Goal: Ask a question

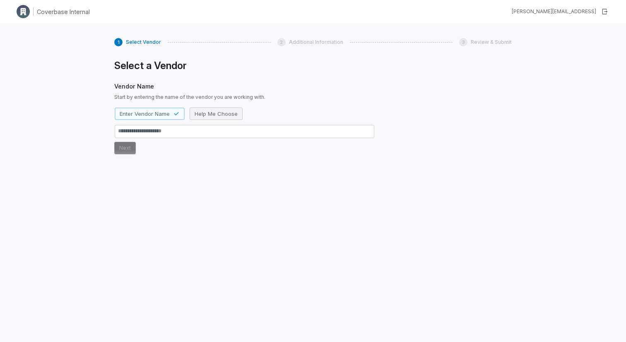
click at [216, 116] on span "Help Me Choose" at bounding box center [216, 113] width 43 height 7
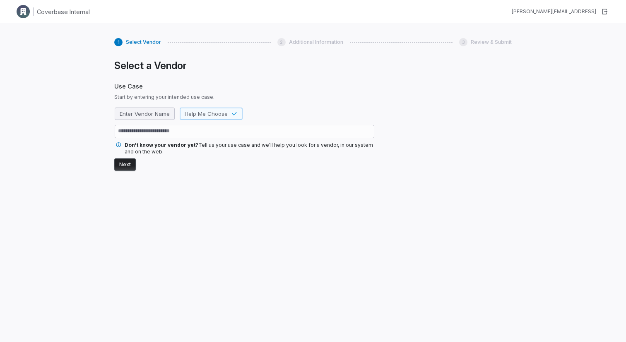
click at [154, 115] on span "Enter Vendor Name" at bounding box center [145, 113] width 50 height 7
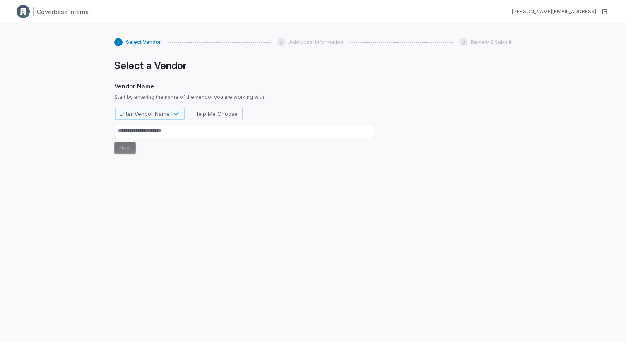
click at [85, 95] on div "1 Select Vendor 2 Additional Information 3 Review & Submit Select a Vendor Vend…" at bounding box center [313, 194] width 626 height 342
type textarea "*"
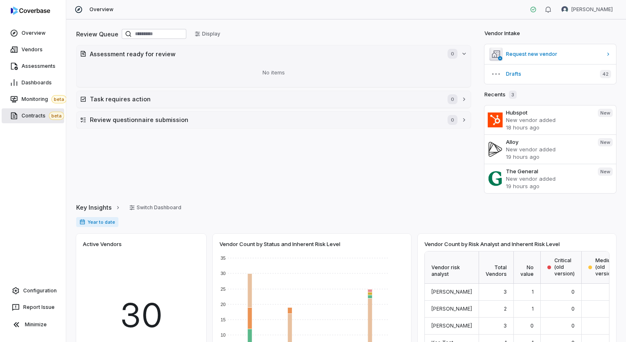
click at [34, 116] on span "Contracts beta" at bounding box center [43, 116] width 43 height 8
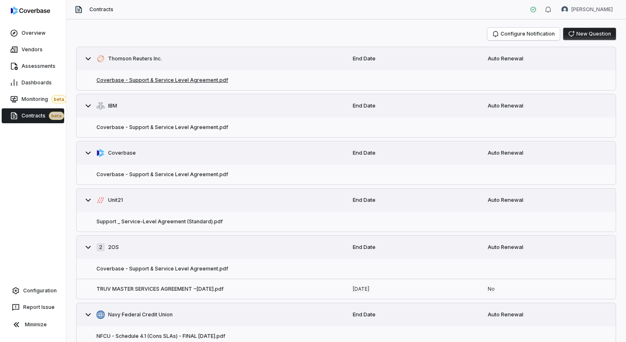
click at [175, 80] on button "Coverbase - Support & Service Level Agreement.pdf" at bounding box center [162, 80] width 132 height 7
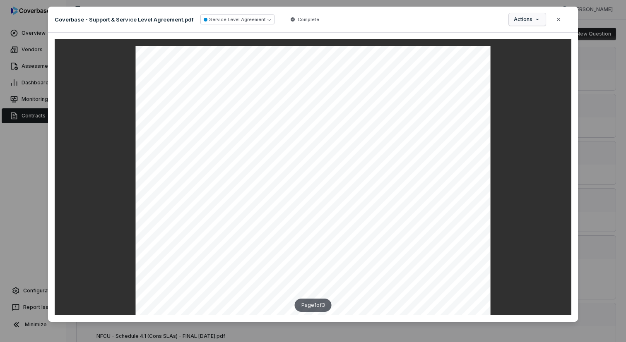
click at [534, 20] on div "Document Preview Coverbase - Support & Service Level Agreement.pdf Service Leve…" at bounding box center [313, 167] width 626 height 349
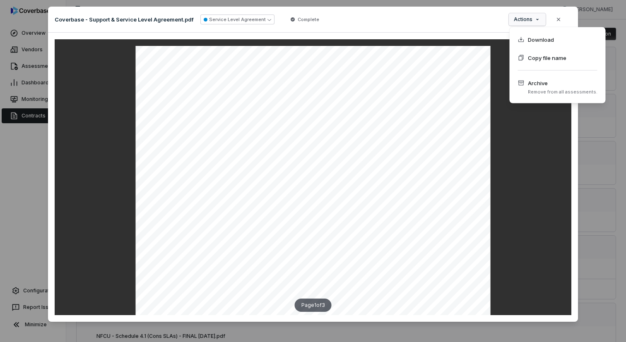
click at [558, 18] on div "Document Preview Coverbase - Support & Service Level Agreement.pdf Service Leve…" at bounding box center [313, 167] width 626 height 349
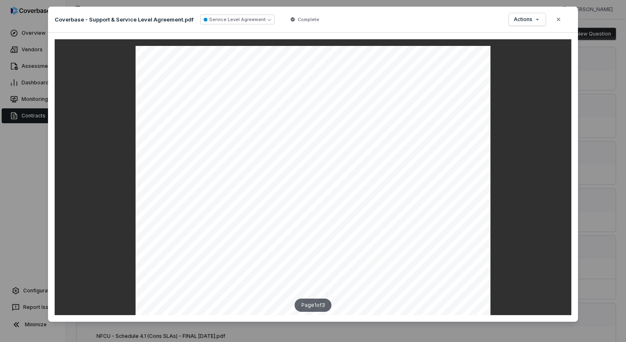
click at [558, 18] on icon "button" at bounding box center [558, 19] width 7 height 7
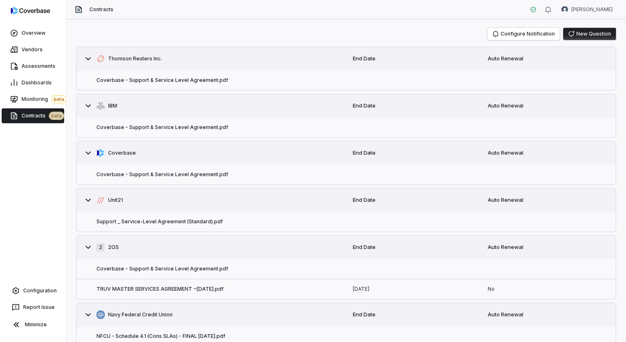
click at [585, 37] on button "New Question" at bounding box center [589, 34] width 53 height 12
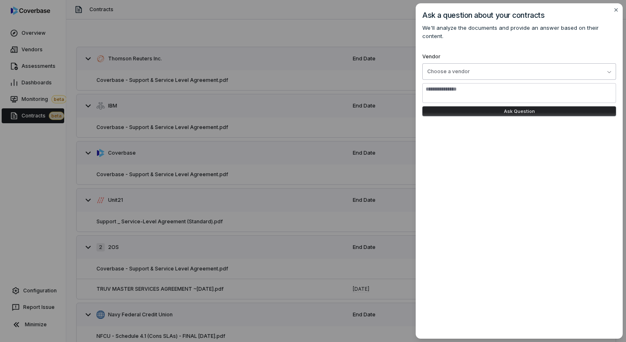
click at [456, 68] on div "Choose a vendor" at bounding box center [448, 71] width 43 height 7
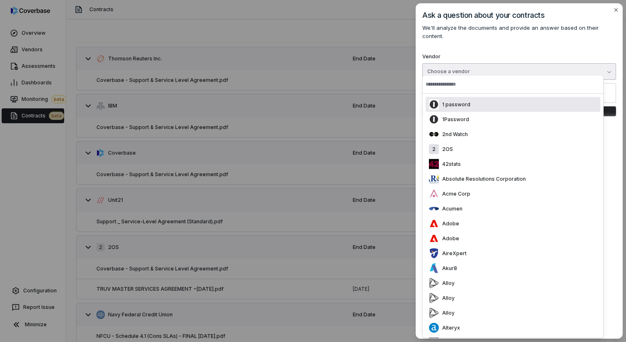
click at [506, 40] on p "We'll analyze the documents and provide an answer based on their content." at bounding box center [519, 37] width 194 height 26
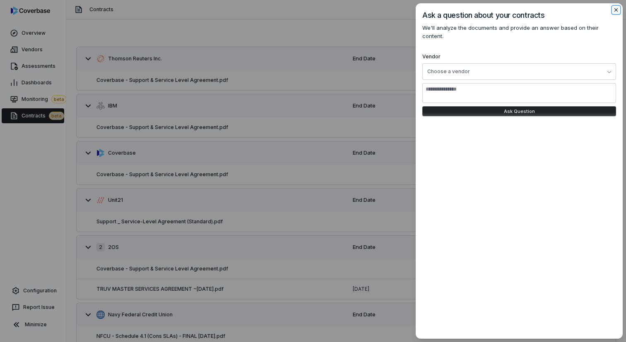
click at [615, 11] on icon "button" at bounding box center [615, 9] width 3 height 3
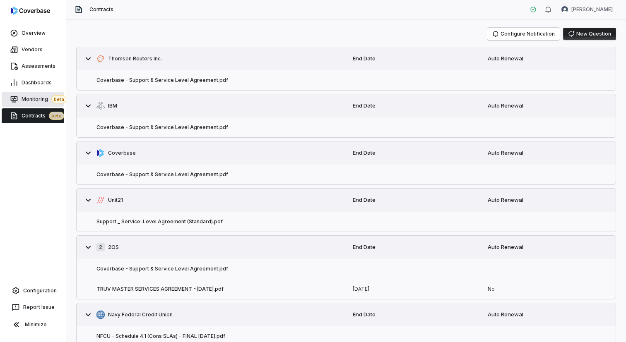
click at [35, 97] on span "Monitoring beta" at bounding box center [44, 99] width 45 height 8
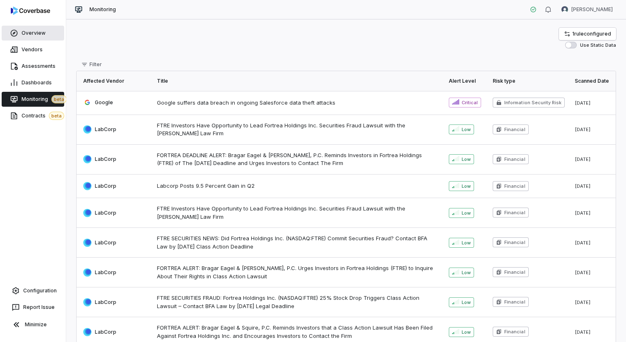
click at [33, 37] on link "Overview" at bounding box center [33, 33] width 63 height 15
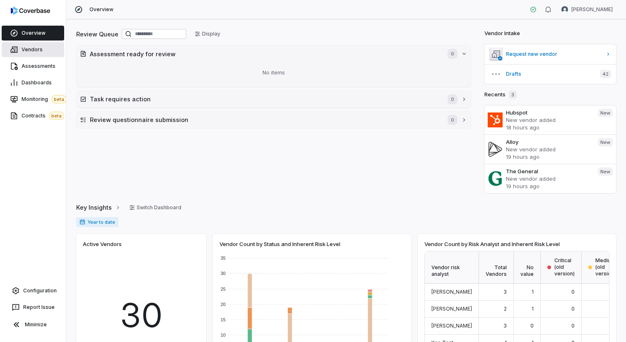
click at [37, 54] on link "Vendors" at bounding box center [33, 49] width 63 height 15
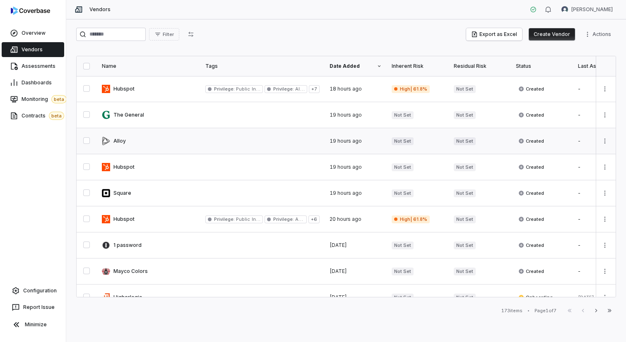
click at [153, 137] on link at bounding box center [148, 141] width 103 height 26
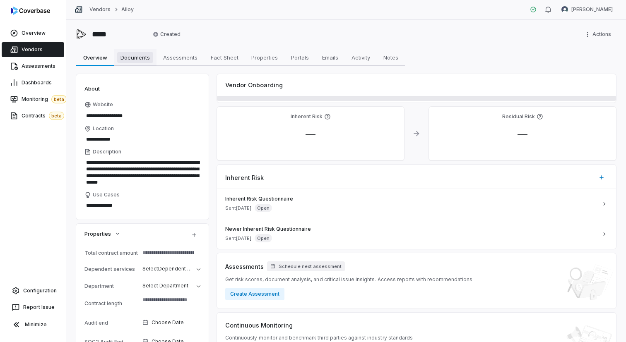
click at [142, 60] on span "Documents" at bounding box center [135, 57] width 36 height 11
type textarea "*"
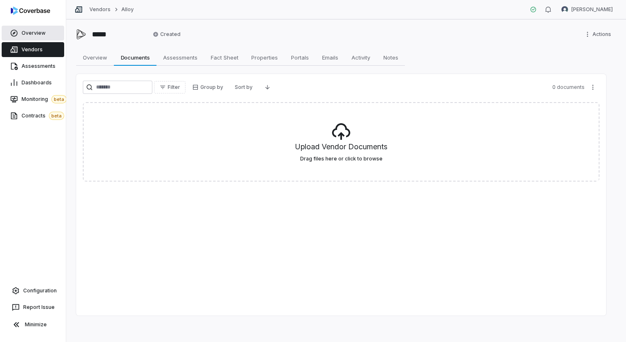
click at [37, 30] on span "Overview" at bounding box center [34, 33] width 24 height 7
